Goal: Task Accomplishment & Management: Manage account settings

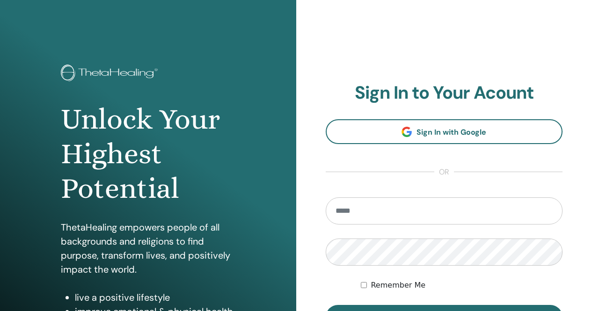
type input "**********"
click at [373, 212] on input "**********" at bounding box center [444, 211] width 237 height 27
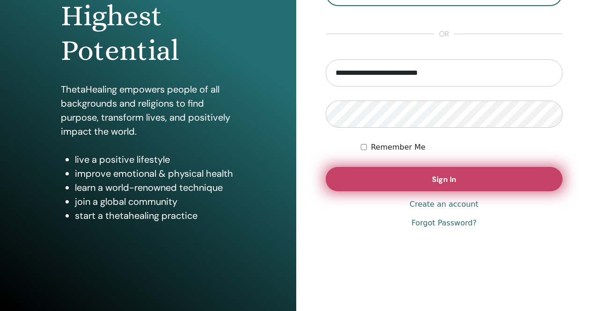
click at [441, 182] on span "Sign In" at bounding box center [444, 180] width 24 height 10
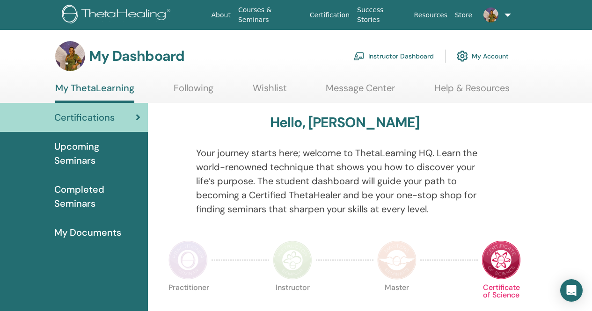
click at [392, 56] on link "Instructor Dashboard" at bounding box center [394, 56] width 81 height 21
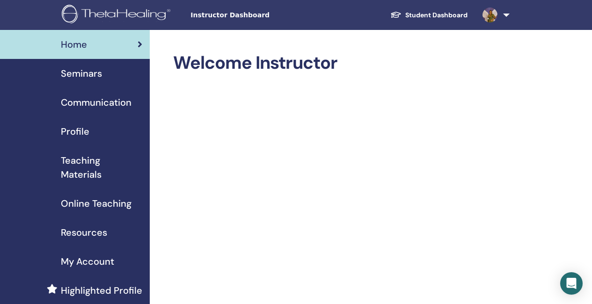
click at [91, 74] on span "Seminars" at bounding box center [81, 73] width 41 height 14
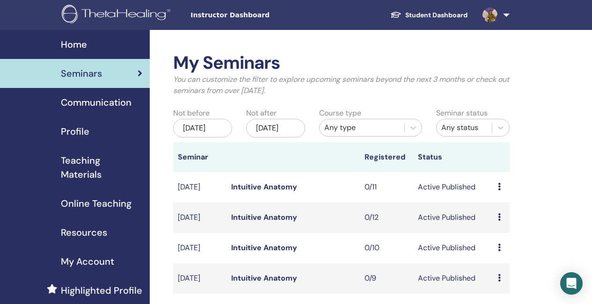
click at [81, 44] on span "Home" at bounding box center [74, 44] width 26 height 14
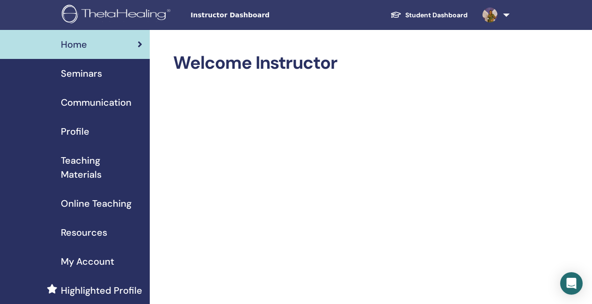
click at [72, 133] on span "Profile" at bounding box center [75, 132] width 29 height 14
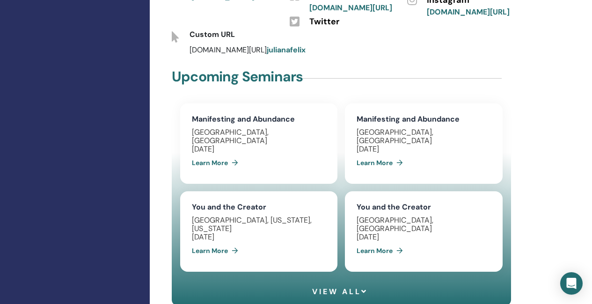
scroll to position [515, 0]
click at [348, 287] on span "View all" at bounding box center [340, 291] width 56 height 9
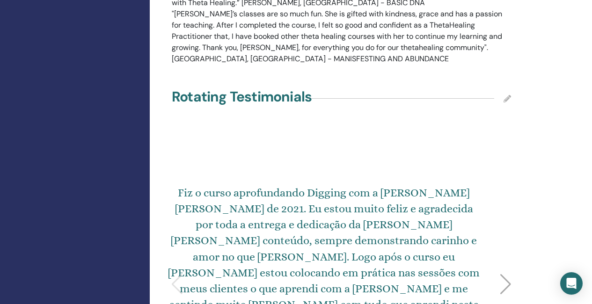
scroll to position [2074, 0]
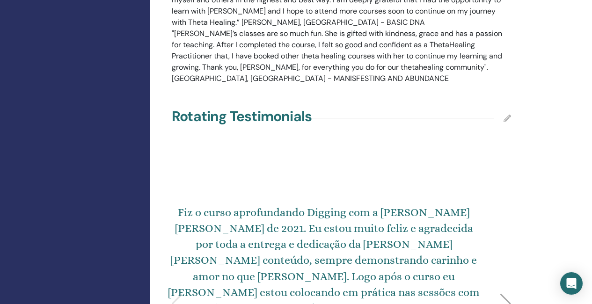
click at [505, 115] on icon at bounding box center [507, 118] width 7 height 7
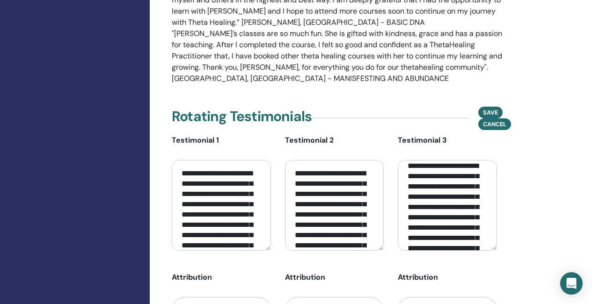
scroll to position [443, 0]
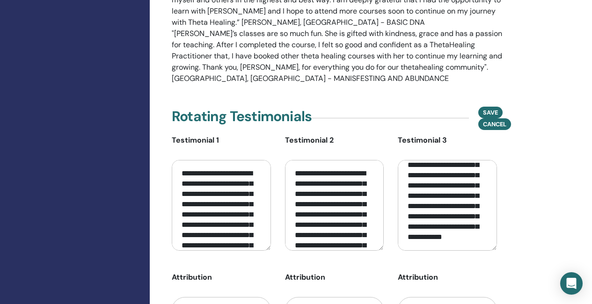
drag, startPoint x: 420, startPoint y: 118, endPoint x: 495, endPoint y: 221, distance: 127.0
click at [495, 221] on div "**********" at bounding box center [447, 233] width 99 height 196
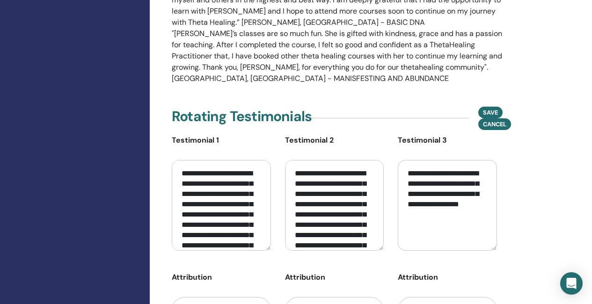
scroll to position [0, 0]
type textarea "**********"
click at [494, 108] on span "Save" at bounding box center [490, 113] width 15 height 10
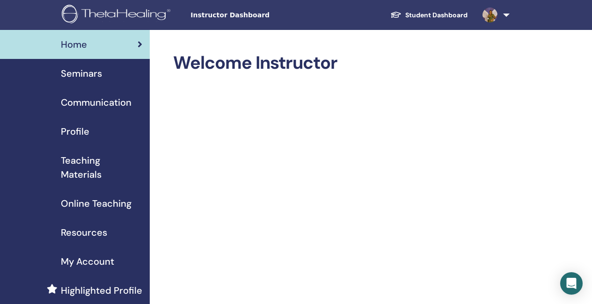
click at [84, 135] on span "Profile" at bounding box center [75, 132] width 29 height 14
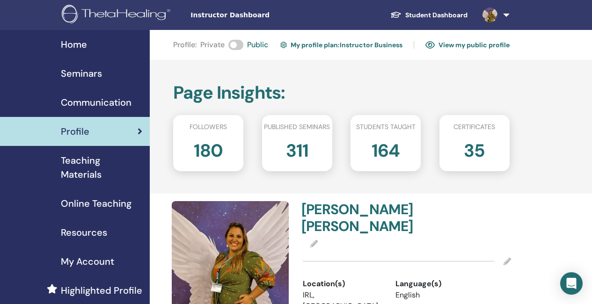
click at [362, 46] on link "My profile plan : Instructor Business" at bounding box center [342, 44] width 122 height 15
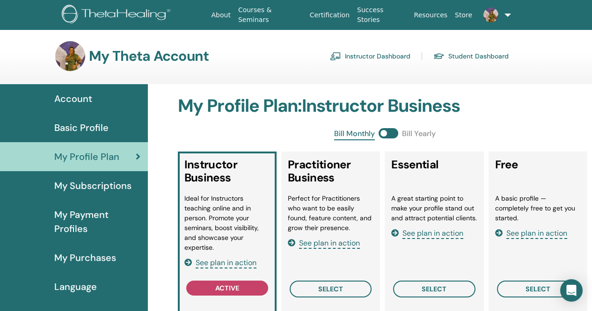
click at [89, 187] on span "My Subscriptions" at bounding box center [92, 186] width 77 height 14
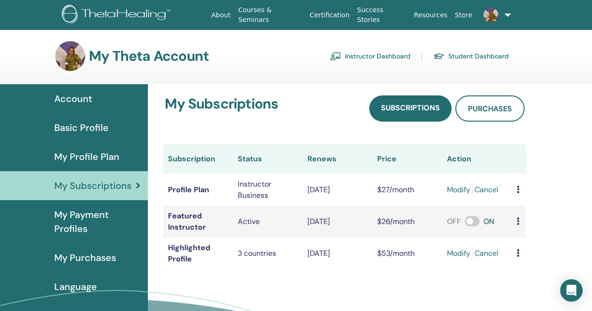
click at [391, 52] on link "Instructor Dashboard" at bounding box center [370, 56] width 81 height 15
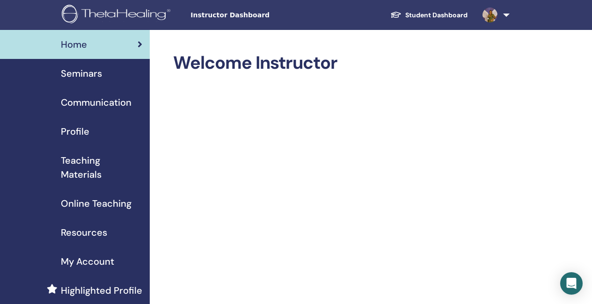
click at [103, 12] on img at bounding box center [118, 15] width 112 height 21
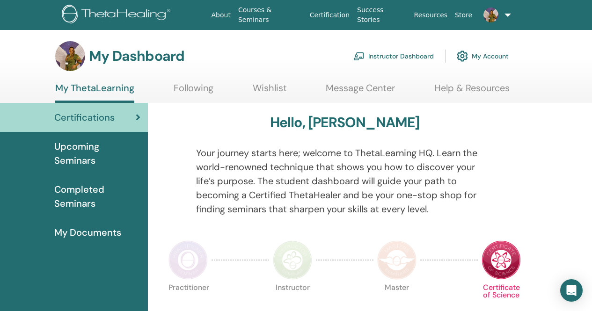
click at [397, 58] on link "Instructor Dashboard" at bounding box center [394, 56] width 81 height 21
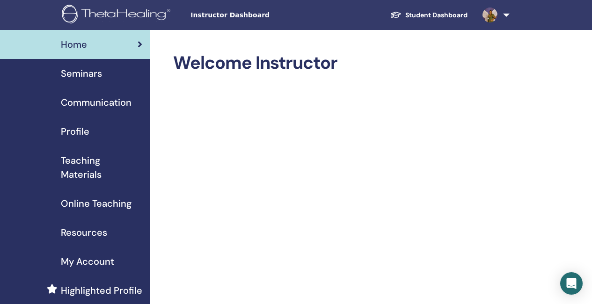
click at [444, 13] on link "Student Dashboard" at bounding box center [429, 15] width 92 height 17
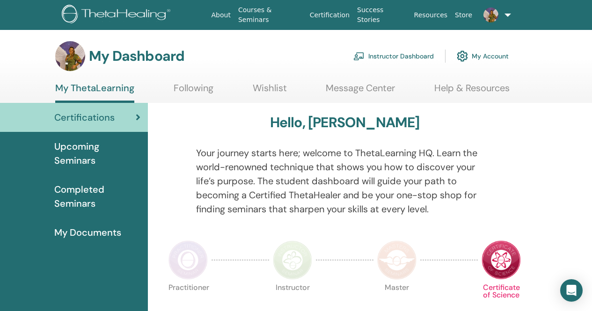
click at [482, 84] on link "Help & Resources" at bounding box center [472, 91] width 75 height 18
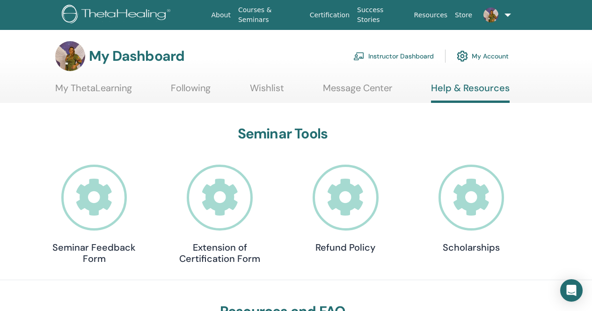
click at [473, 213] on icon at bounding box center [472, 198] width 66 height 66
